Goal: Task Accomplishment & Management: Use online tool/utility

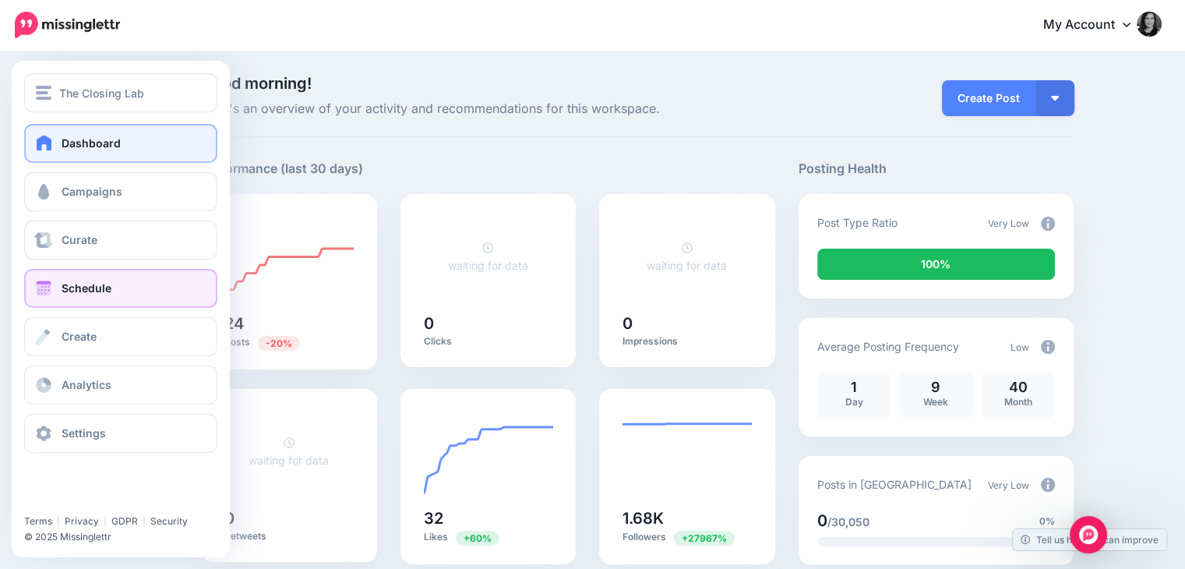
click at [134, 293] on link "Schedule" at bounding box center [120, 288] width 193 height 39
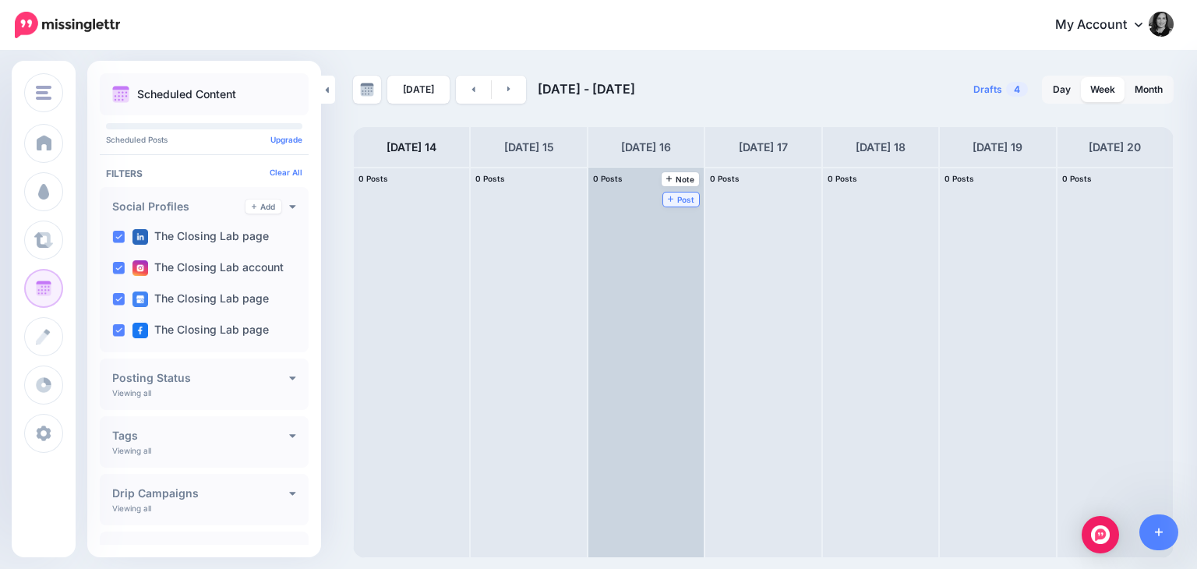
click at [668, 196] on span "Post" at bounding box center [681, 200] width 27 height 8
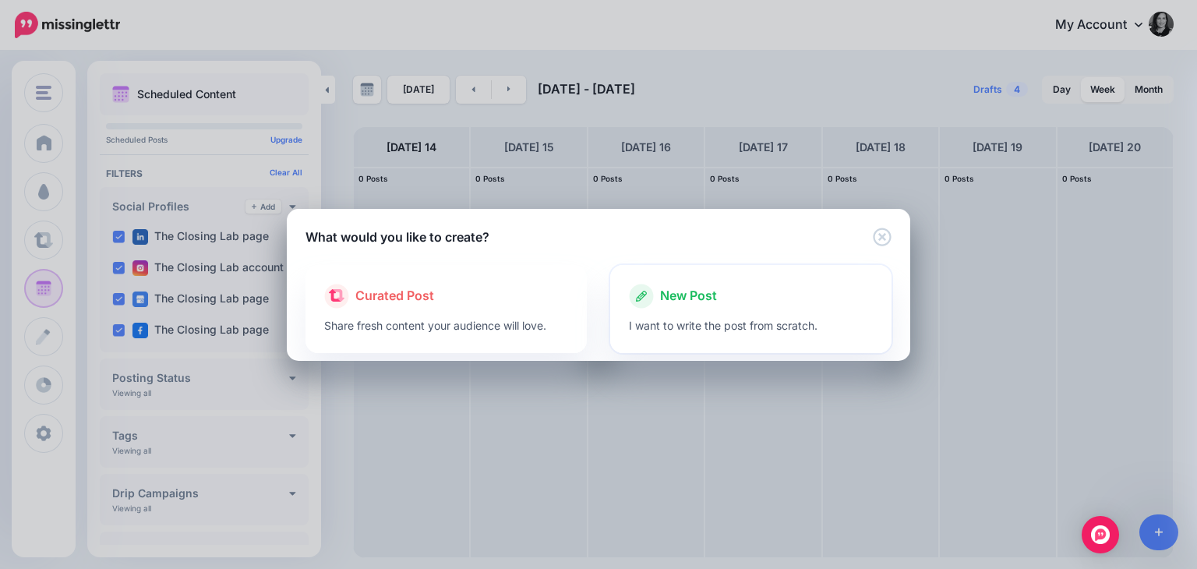
click at [773, 284] on div "New Post" at bounding box center [751, 296] width 244 height 25
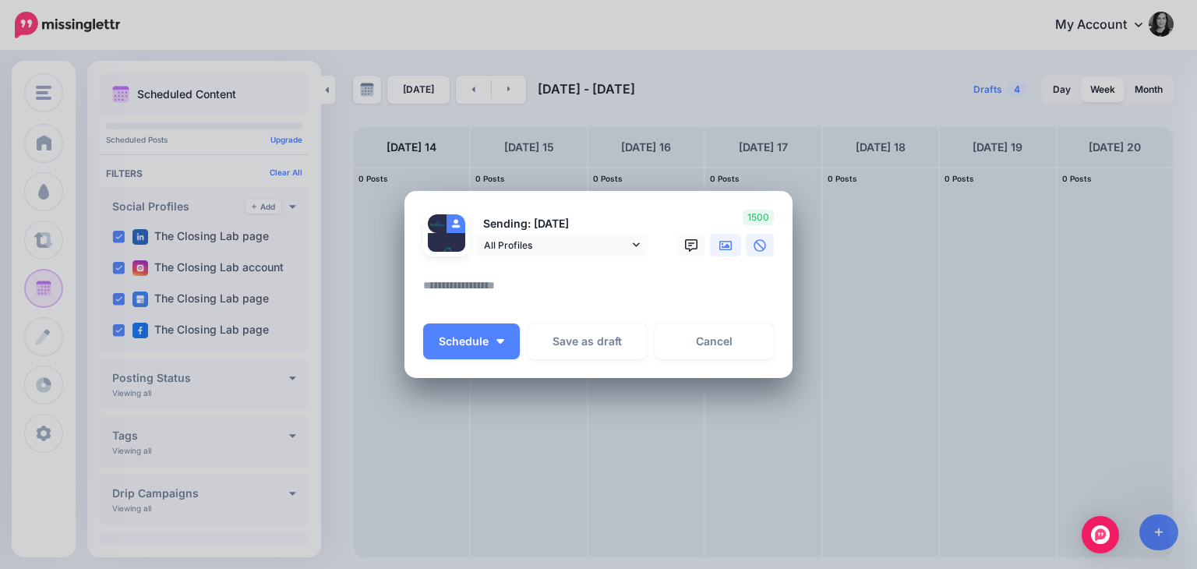
click at [724, 252] on link at bounding box center [725, 245] width 31 height 23
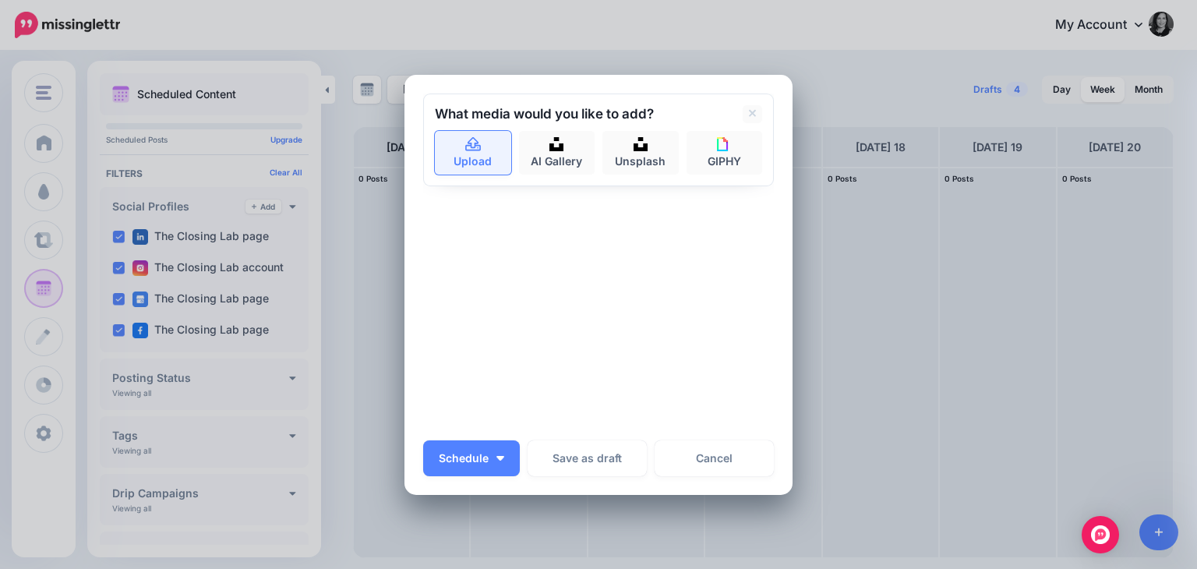
click at [466, 160] on link "Upload" at bounding box center [473, 153] width 76 height 44
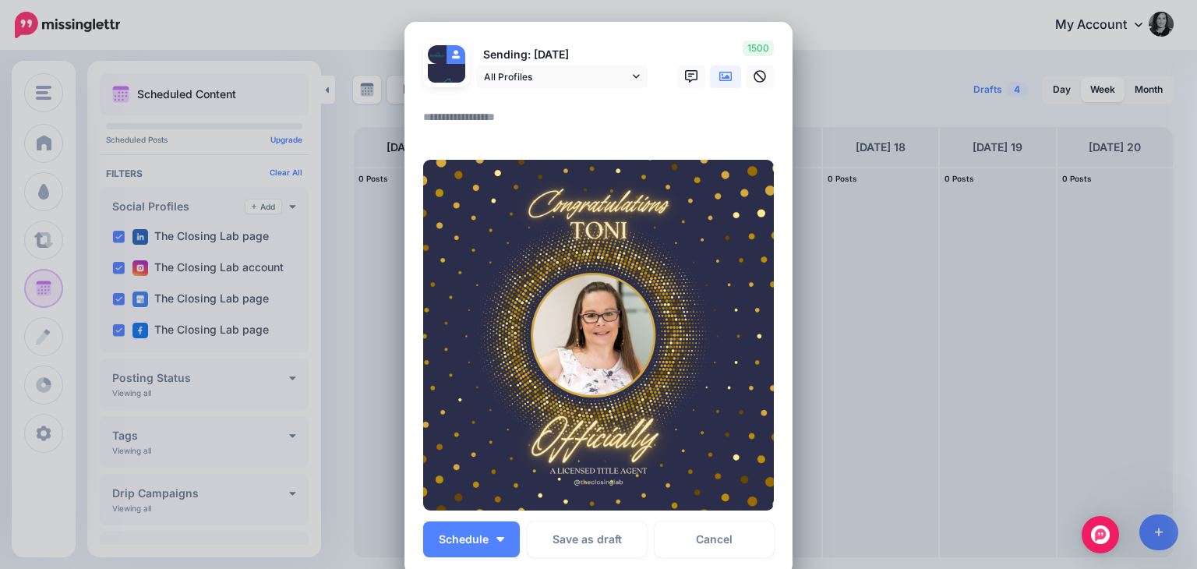
click at [533, 141] on div at bounding box center [598, 126] width 351 height 37
click at [520, 119] on textarea at bounding box center [602, 123] width 358 height 30
paste textarea "**********"
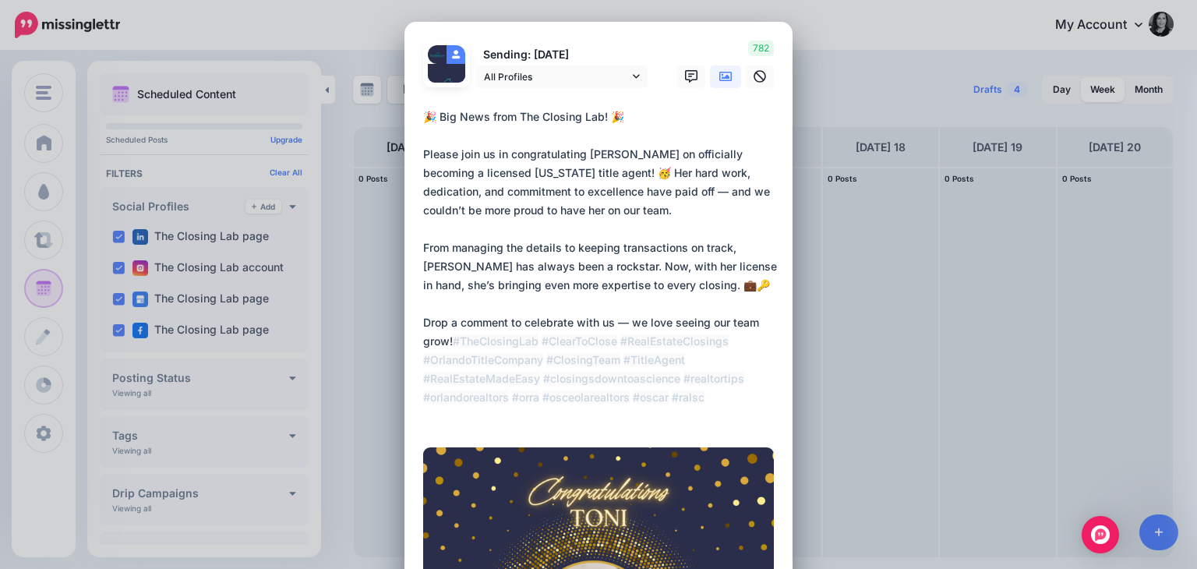
drag, startPoint x: 573, startPoint y: 211, endPoint x: 450, endPoint y: 207, distance: 123.2
click at [450, 207] on textarea "**********" at bounding box center [602, 267] width 358 height 318
click at [608, 324] on textarea "**********" at bounding box center [602, 267] width 358 height 318
type textarea "**********"
click at [654, 431] on div "🎉 Big News from The Closing Lab! 🎉 Please join us in congratulating [PERSON_NAM…" at bounding box center [598, 270] width 351 height 324
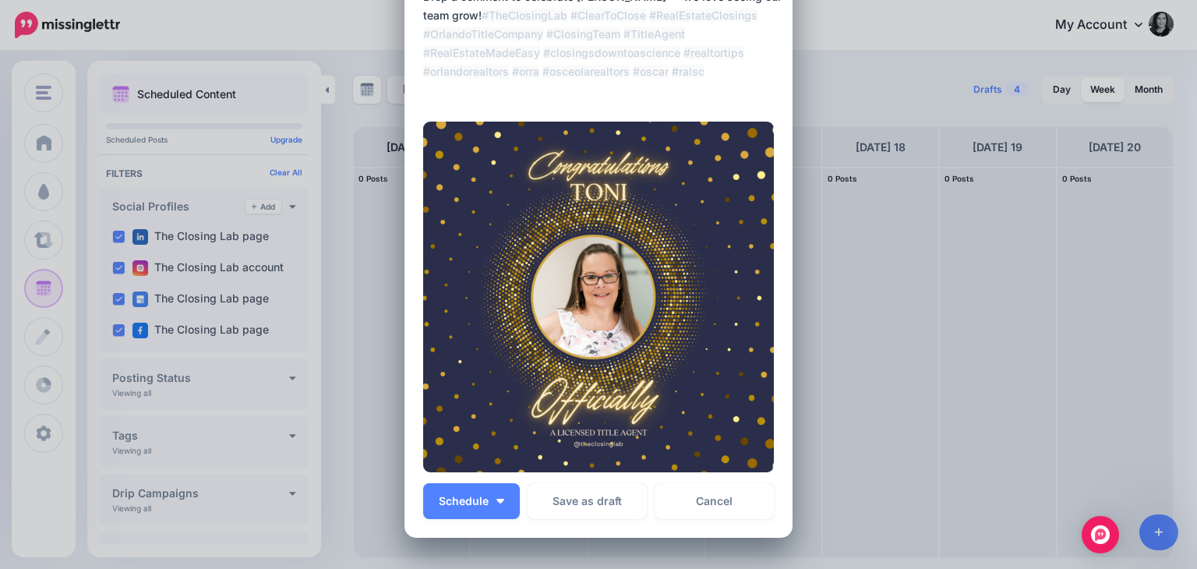
scroll to position [346, 0]
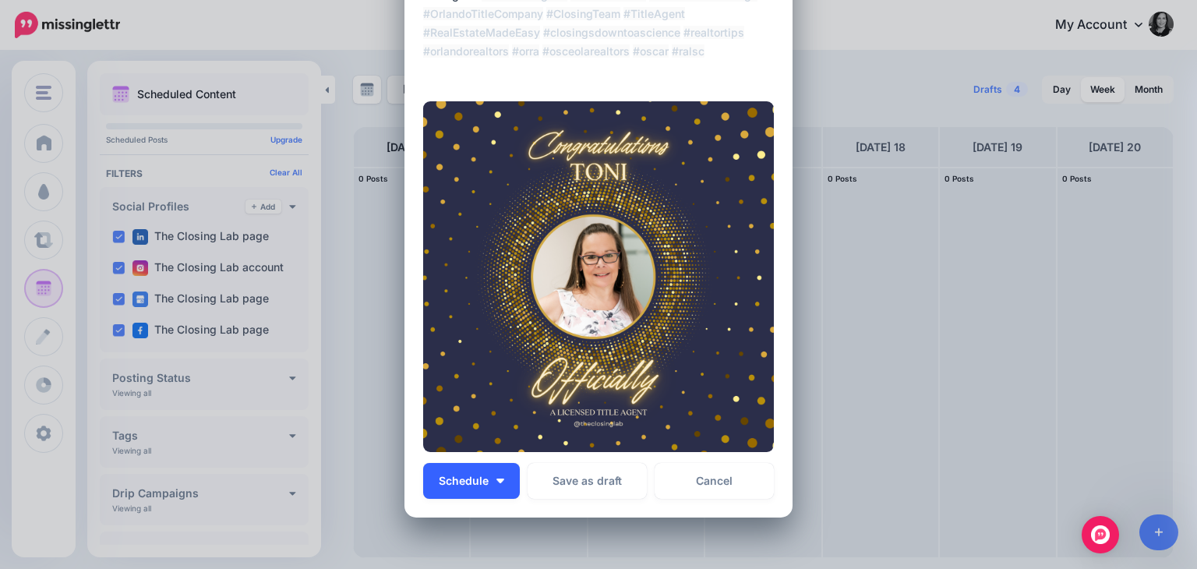
click at [491, 485] on button "Schedule" at bounding box center [471, 481] width 97 height 36
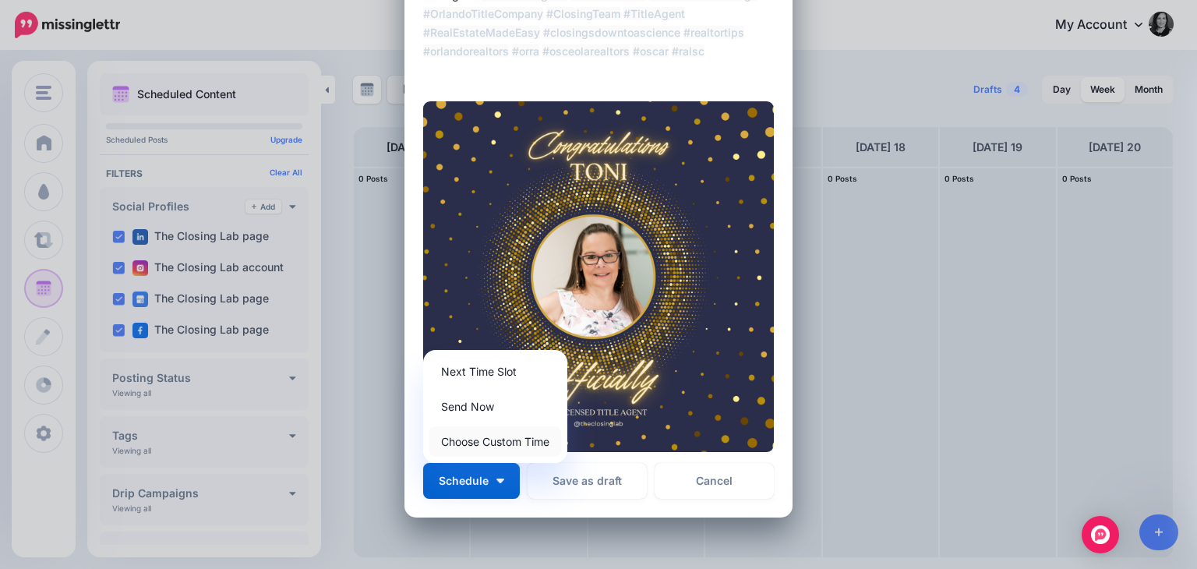
click at [490, 436] on link "Choose Custom Time" at bounding box center [495, 441] width 132 height 30
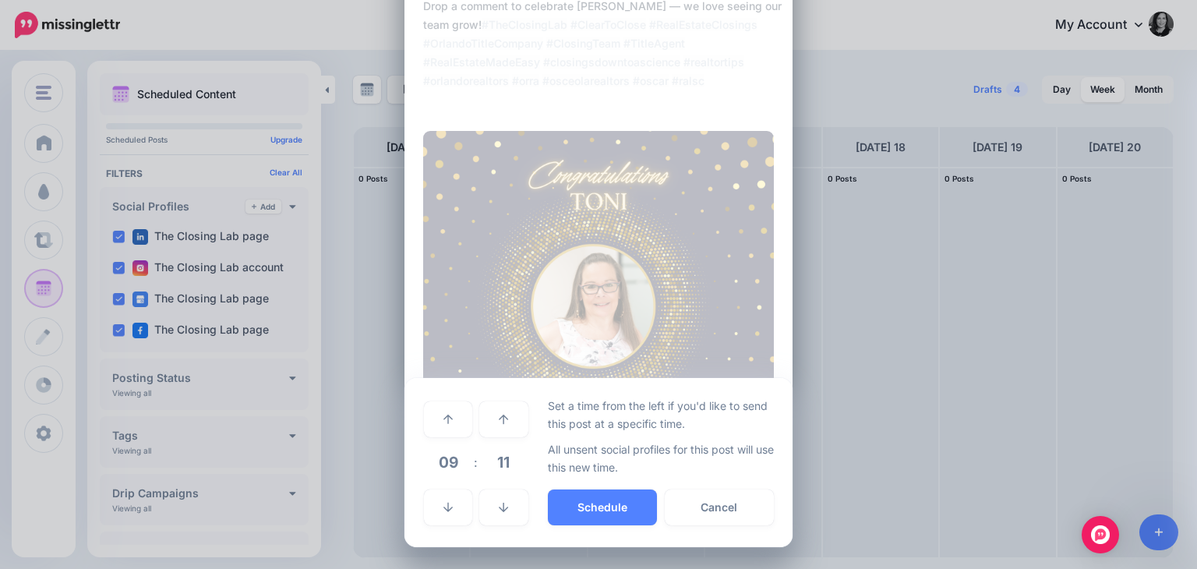
scroll to position [316, 0]
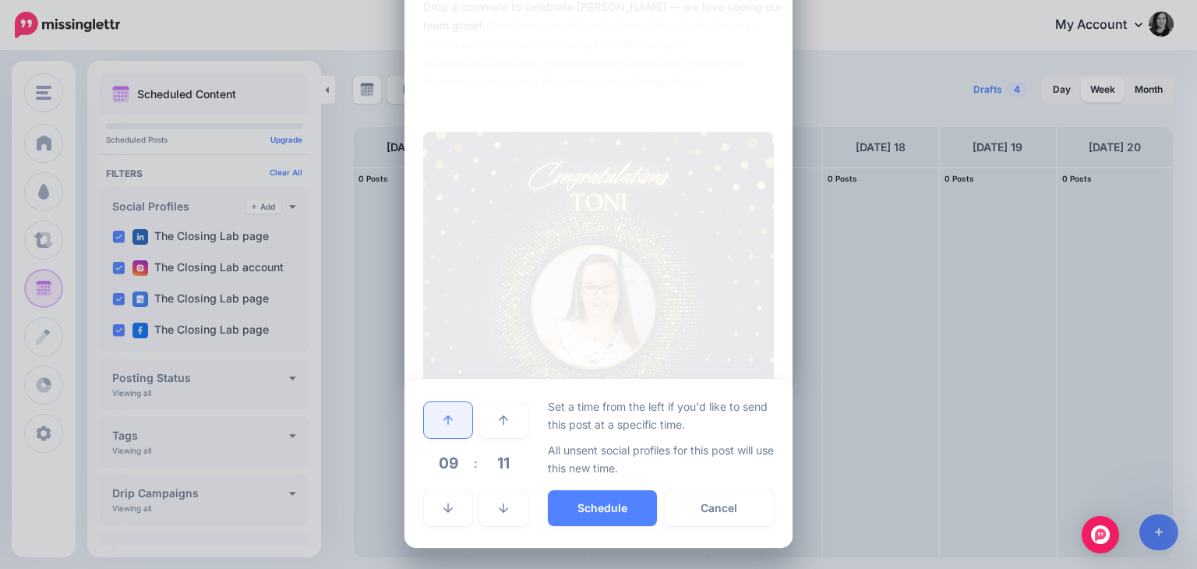
click at [436, 408] on link at bounding box center [448, 420] width 48 height 36
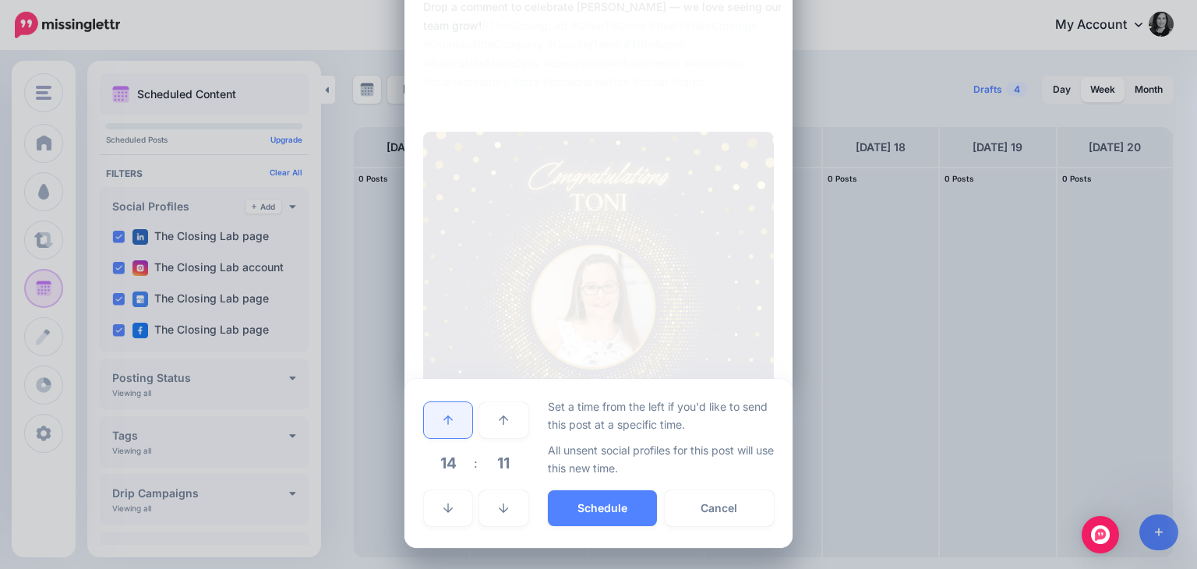
click at [436, 408] on link at bounding box center [448, 420] width 48 height 36
click at [500, 512] on icon at bounding box center [503, 507] width 9 height 11
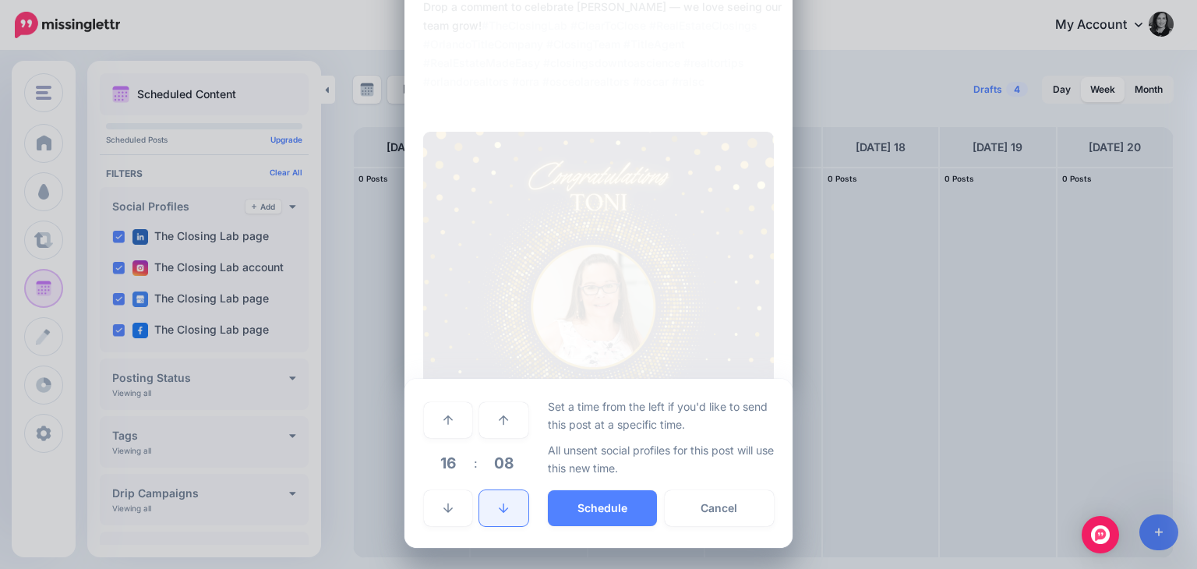
click at [500, 512] on icon at bounding box center [503, 507] width 9 height 11
click at [443, 507] on icon at bounding box center [447, 507] width 9 height 11
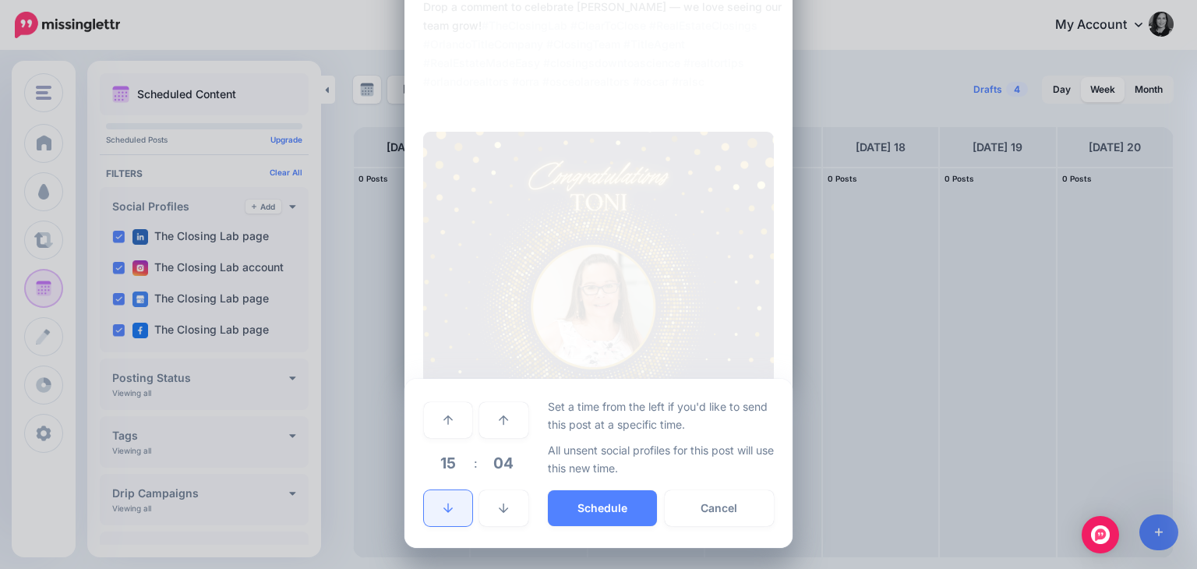
click at [443, 507] on icon at bounding box center [447, 507] width 9 height 11
click at [499, 506] on icon at bounding box center [503, 507] width 9 height 11
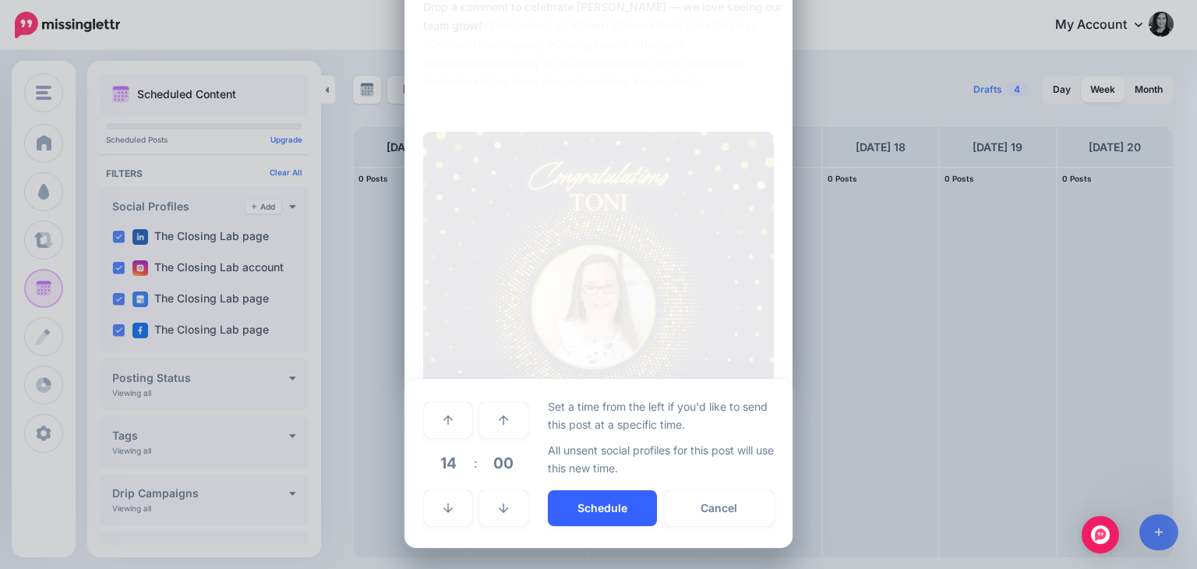
click at [588, 506] on button "Schedule" at bounding box center [602, 508] width 109 height 36
